Goal: Find specific page/section: Find specific page/section

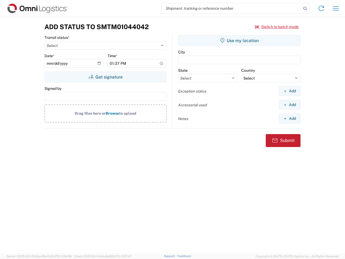
click at [232, 8] on input "search" at bounding box center [232, 8] width 140 height 10
click at [306, 9] on icon at bounding box center [306, 9] width 8 height 8
click at [322, 8] on icon at bounding box center [321, 8] width 9 height 9
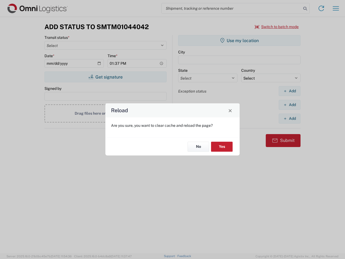
click at [336, 8] on div "Reload Are you sure, you want to clear cache and reload the page? No Yes" at bounding box center [172, 129] width 345 height 259
click at [277, 27] on div "Reload Are you sure, you want to clear cache and reload the page? No Yes" at bounding box center [172, 129] width 345 height 259
click at [106, 77] on div "Reload Are you sure, you want to clear cache and reload the page? No Yes" at bounding box center [172, 129] width 345 height 259
click at [240, 40] on div "Reload Are you sure, you want to clear cache and reload the page? No Yes" at bounding box center [172, 129] width 345 height 259
click at [290, 91] on div "Reload Are you sure, you want to clear cache and reload the page? No Yes" at bounding box center [172, 129] width 345 height 259
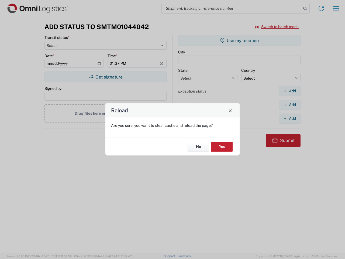
click at [290, 105] on div "Reload Are you sure, you want to clear cache and reload the page? No Yes" at bounding box center [172, 129] width 345 height 259
click at [290, 118] on div "Reload Are you sure, you want to clear cache and reload the page? No Yes" at bounding box center [172, 129] width 345 height 259
